Goal: Task Accomplishment & Management: Manage account settings

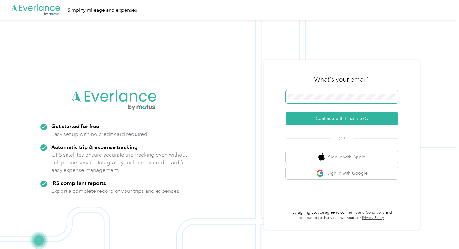
click at [300, 91] on span at bounding box center [341, 96] width 112 height 13
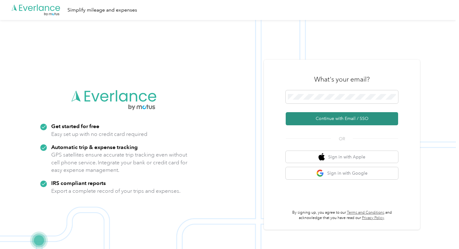
click at [310, 120] on button "Continue with Email / SSO" at bounding box center [341, 118] width 112 height 13
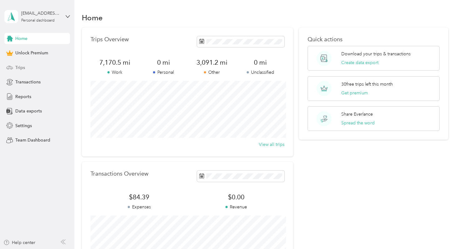
click at [38, 65] on div "Trips" at bounding box center [37, 67] width 66 height 11
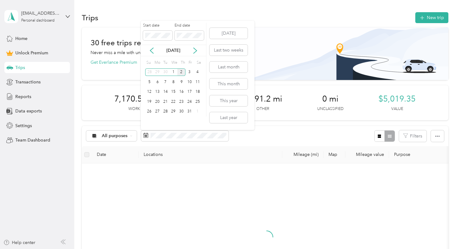
click at [229, 61] on div "[DATE] Last two weeks Last month This month This year Last year" at bounding box center [227, 75] width 39 height 109
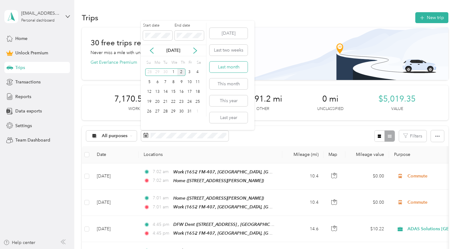
click at [232, 66] on button "Last month" at bounding box center [228, 66] width 38 height 11
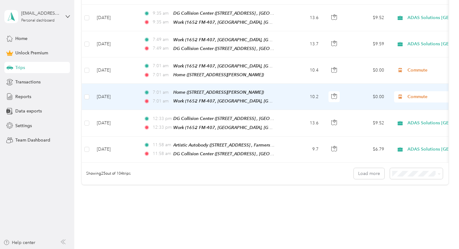
scroll to position [671, 0]
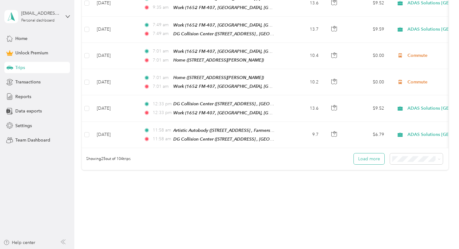
click at [358, 153] on button "Load more" at bounding box center [369, 158] width 31 height 11
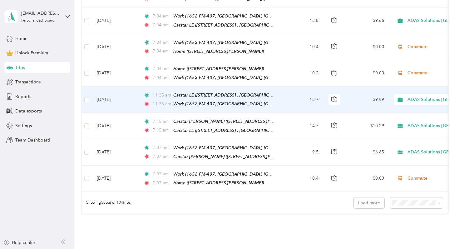
scroll to position [1283, 0]
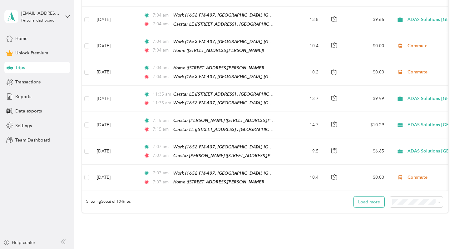
click at [377, 196] on button "Load more" at bounding box center [369, 201] width 31 height 11
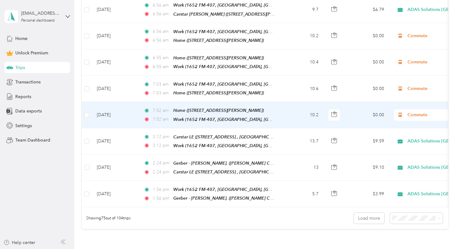
scroll to position [1931, 0]
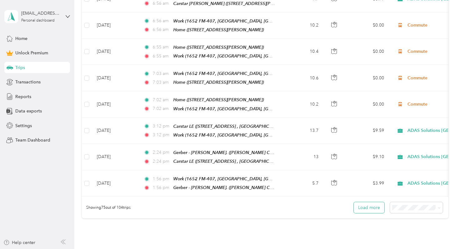
click at [373, 202] on button "Load more" at bounding box center [369, 207] width 31 height 11
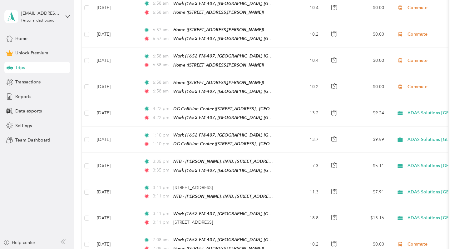
scroll to position [2187, 0]
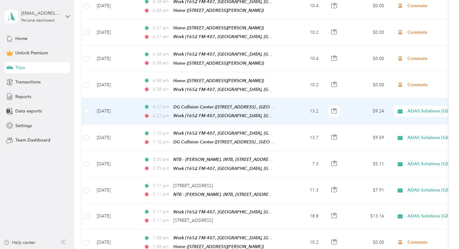
click at [413, 108] on span "ADAS Solutions [GEOGRAPHIC_DATA]" at bounding box center [447, 111] width 80 height 7
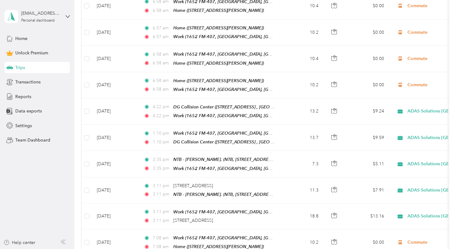
click at [35, 178] on aside "[EMAIL_ADDRESS][DOMAIN_NAME] Personal dashboard Home Unlock Premium Trips Trans…" at bounding box center [37, 124] width 74 height 249
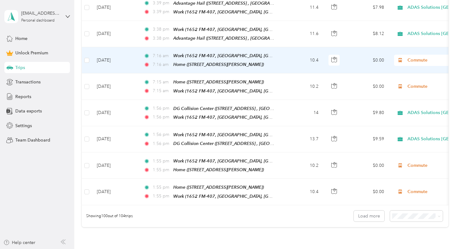
scroll to position [2585, 0]
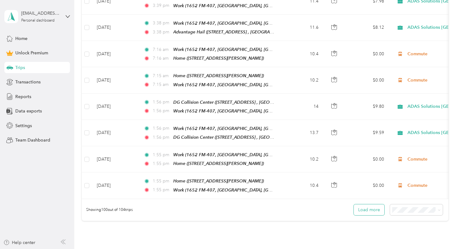
click at [364, 204] on button "Load more" at bounding box center [369, 209] width 31 height 11
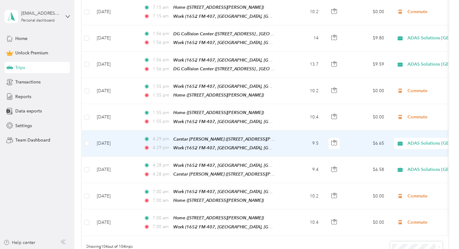
scroll to position [2659, 0]
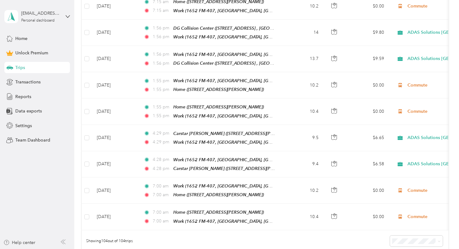
click at [72, 11] on aside "[EMAIL_ADDRESS][DOMAIN_NAME] Personal dashboard Home Unlock Premium Trips Trans…" at bounding box center [37, 124] width 74 height 249
click at [66, 13] on div "[EMAIL_ADDRESS][DOMAIN_NAME] Personal dashboard" at bounding box center [37, 17] width 66 height 22
click at [59, 54] on div "Log out" at bounding box center [70, 51] width 123 height 11
